Goal: Information Seeking & Learning: Learn about a topic

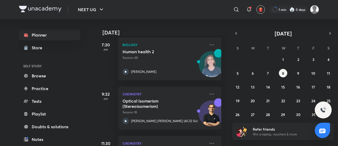
scroll to position [86, 0]
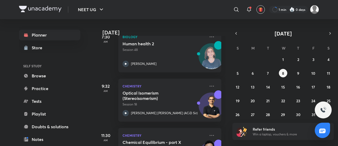
click at [104, 68] on div "7:30 AM" at bounding box center [105, 50] width 21 height 43
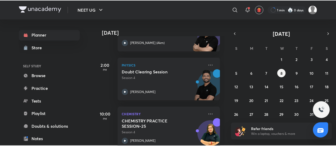
scroll to position [217, 0]
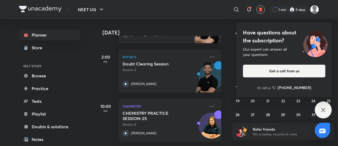
click at [322, 106] on div "Have questions about the subscription? Our expert can answer all your questions…" at bounding box center [323, 109] width 17 height 17
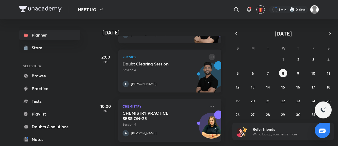
click at [209, 54] on icon at bounding box center [212, 57] width 6 height 6
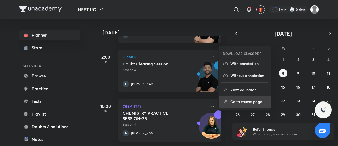
click at [243, 104] on p "Go to course page" at bounding box center [248, 102] width 36 height 6
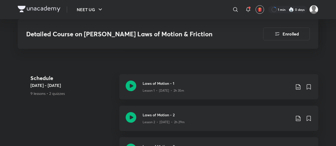
scroll to position [272, 0]
click at [195, 80] on div "Laws of Motion - 1 Lesson 1 • [DATE] • 2h 35m" at bounding box center [218, 86] width 199 height 25
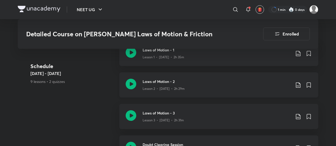
scroll to position [307, 0]
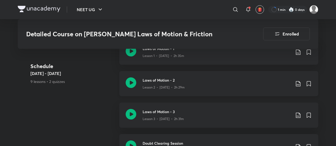
click at [188, 77] on div "Laws of Motion - 2 Lesson 2 • [DATE] • 2h 29m" at bounding box center [218, 83] width 199 height 25
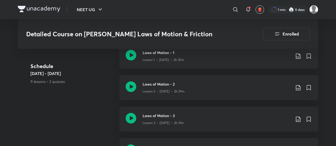
scroll to position [299, 0]
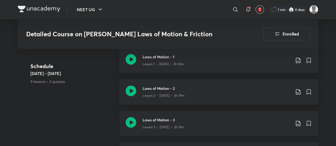
click at [167, 124] on p "Lesson 3 • [DATE] • 2h 31m" at bounding box center [162, 126] width 41 height 5
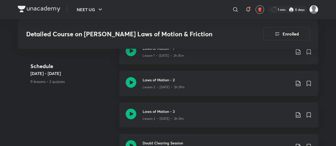
scroll to position [308, 0]
click at [188, 113] on div "Lesson 3 • [DATE] • 2h 31m" at bounding box center [216, 116] width 148 height 7
